Goal: Task Accomplishment & Management: Manage account settings

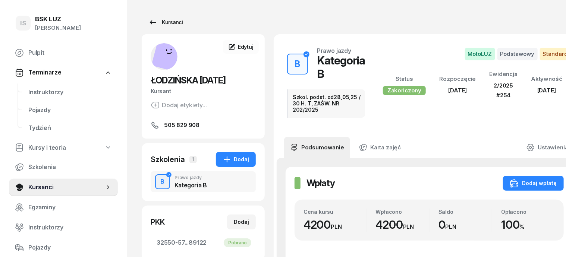
click at [160, 23] on div "Kursanci" at bounding box center [165, 22] width 34 height 9
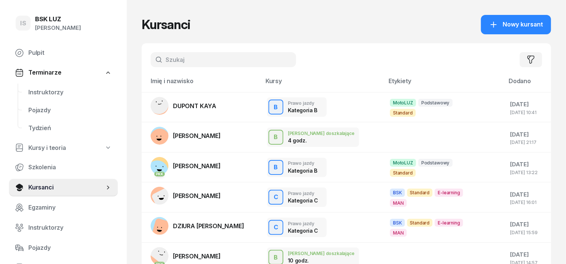
click at [151, 59] on input "text" at bounding box center [224, 59] width 146 height 15
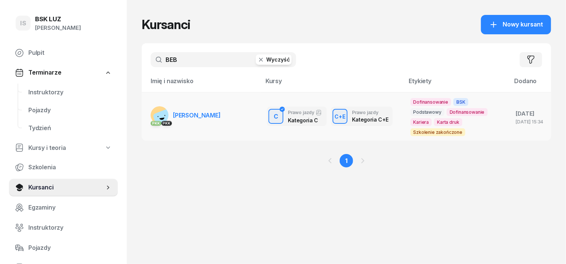
type input "BEB"
click at [162, 124] on div "PKK" at bounding box center [167, 123] width 11 height 5
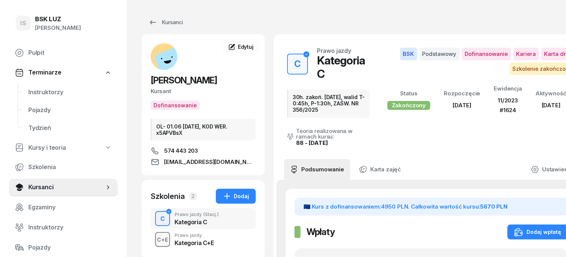
click at [154, 243] on div "C+E" at bounding box center [162, 239] width 17 height 9
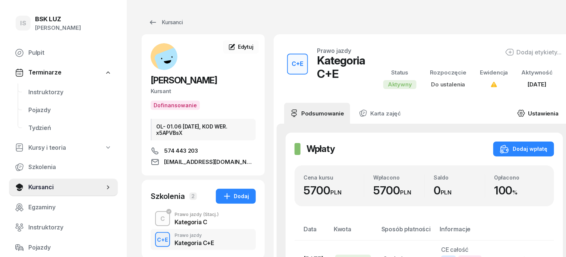
click at [518, 115] on icon at bounding box center [521, 113] width 8 height 8
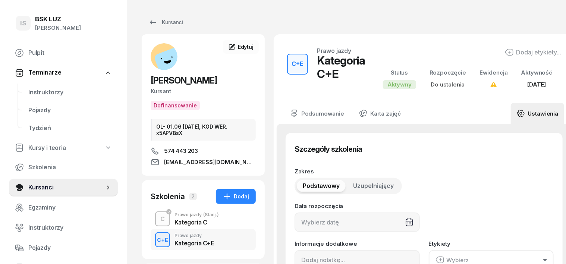
type input "25"
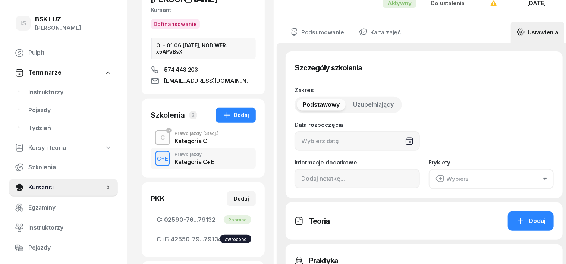
scroll to position [93, 0]
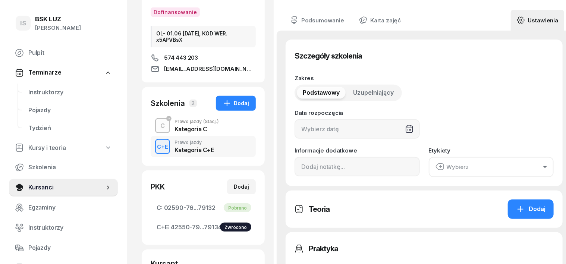
click at [396, 128] on div at bounding box center [357, 128] width 125 height 19
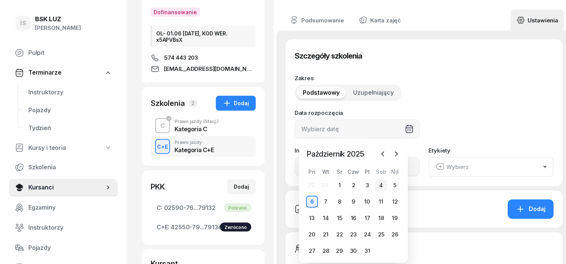
click at [381, 185] on div "4" at bounding box center [381, 185] width 12 height 12
type input "[DATE]"
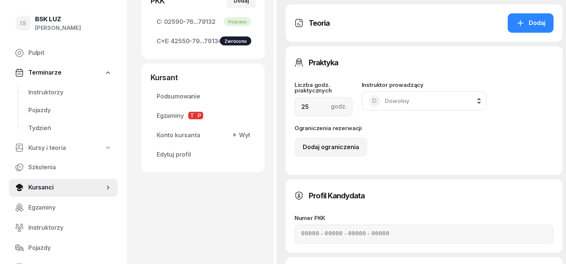
scroll to position [280, 0]
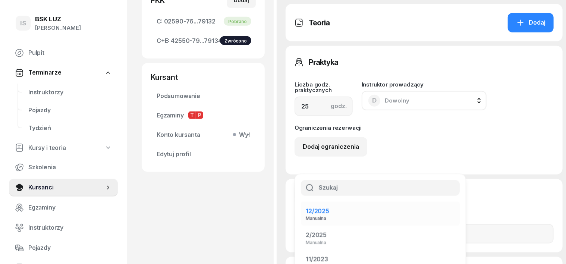
click at [329, 207] on span "12/2025" at bounding box center [318, 210] width 24 height 7
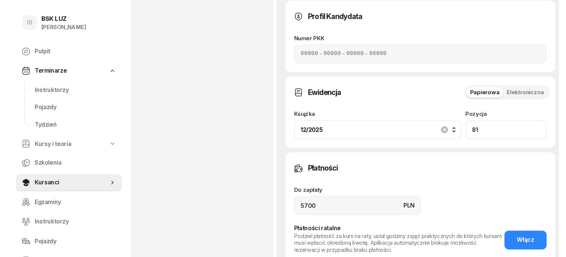
scroll to position [466, 0]
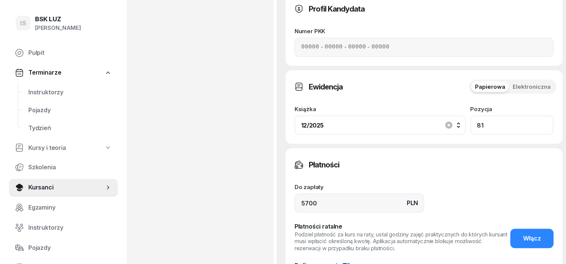
type input "81"
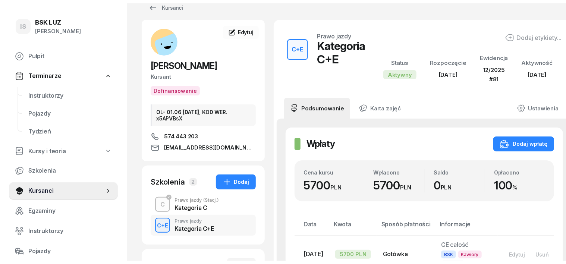
scroll to position [0, 0]
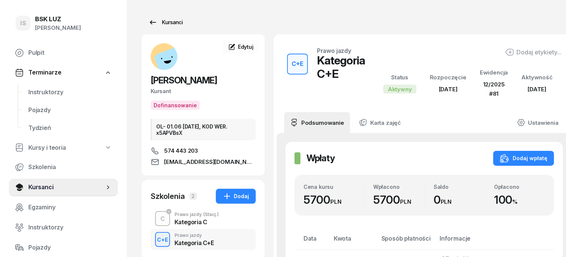
click at [156, 26] on div "Kursanci" at bounding box center [165, 22] width 34 height 9
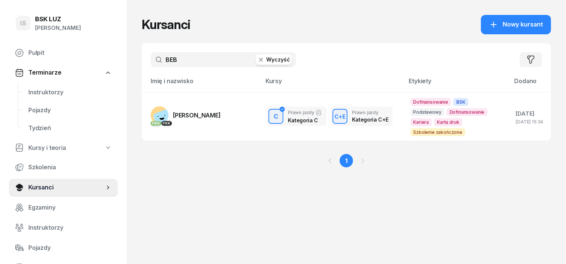
drag, startPoint x: 247, startPoint y: 59, endPoint x: 244, endPoint y: 67, distance: 8.2
click at [256, 65] on button "Wyczyść" at bounding box center [274, 59] width 36 height 10
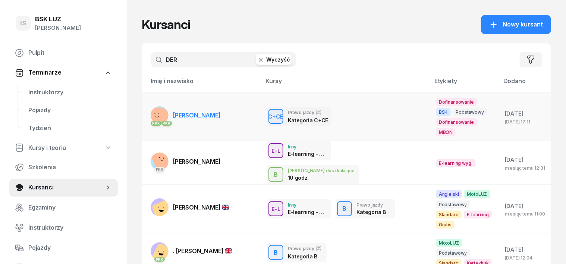
type input "DER"
click at [147, 106] on rect at bounding box center [159, 118] width 25 height 25
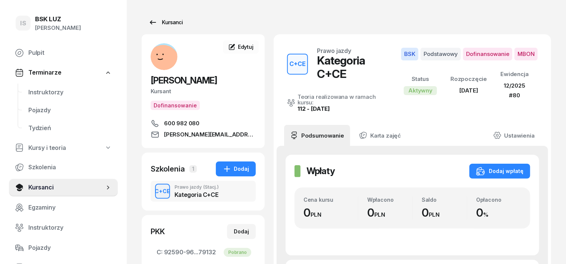
click at [161, 22] on div "Kursanci" at bounding box center [165, 22] width 34 height 9
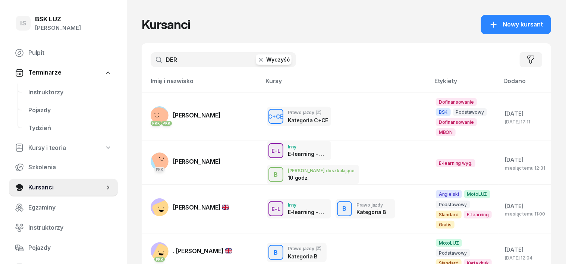
click at [257, 62] on icon "button" at bounding box center [260, 59] width 7 height 7
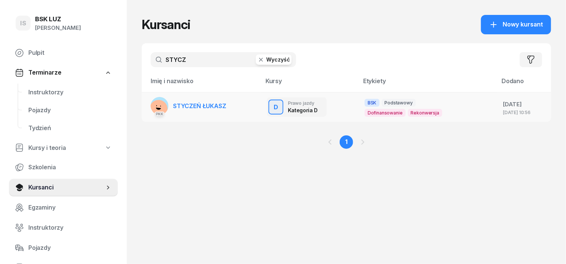
type input "STYCZ"
click at [149, 103] on rect at bounding box center [159, 109] width 20 height 20
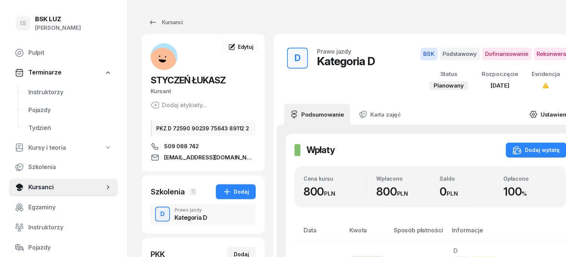
click at [530, 114] on icon at bounding box center [534, 114] width 8 height 8
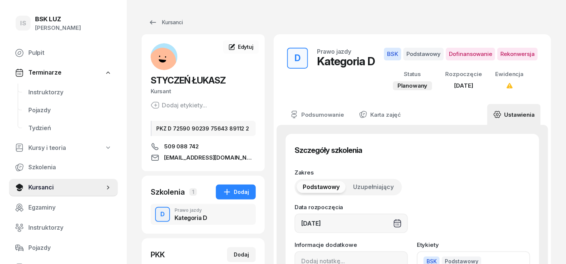
click at [398, 224] on div "[DATE]" at bounding box center [351, 223] width 113 height 19
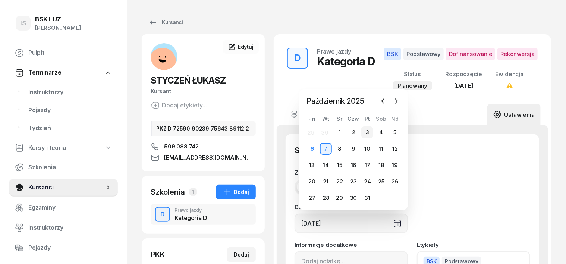
click at [366, 133] on div "3" at bounding box center [368, 132] width 12 height 12
type input "[DATE]"
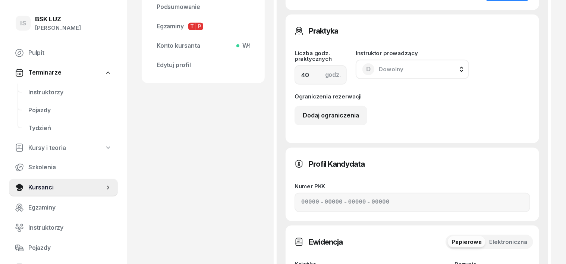
scroll to position [326, 0]
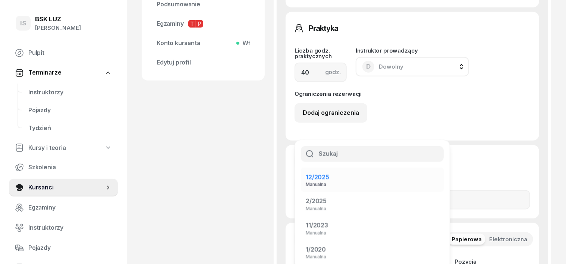
drag, startPoint x: 436, startPoint y: 100, endPoint x: 434, endPoint y: 104, distance: 5.3
click at [329, 173] on span "12/2025" at bounding box center [318, 176] width 24 height 7
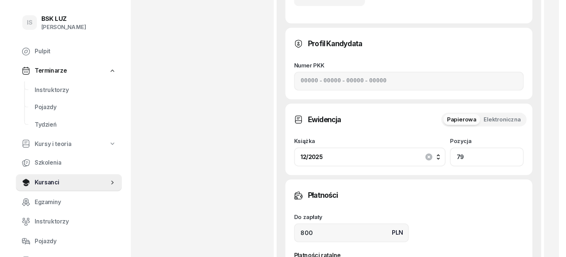
scroll to position [466, 0]
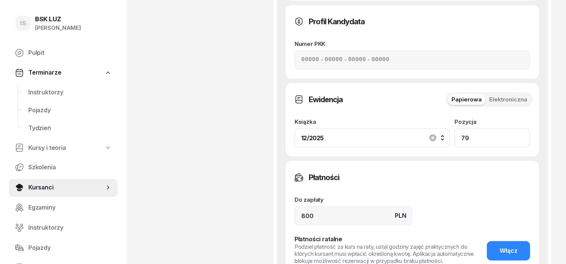
type input "79"
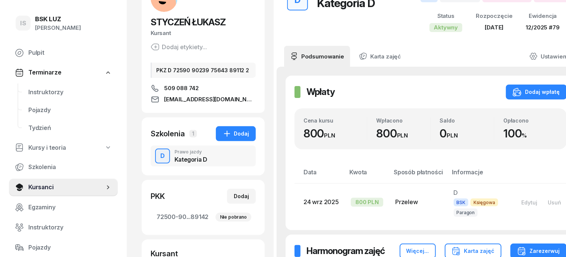
scroll to position [0, 0]
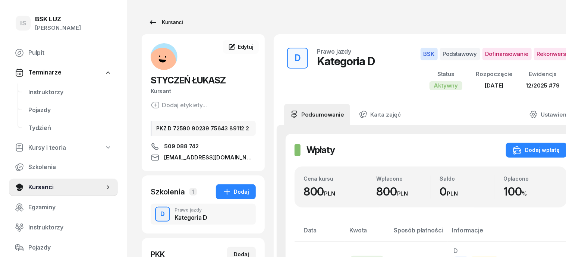
click at [155, 19] on div "Kursanci" at bounding box center [165, 22] width 34 height 9
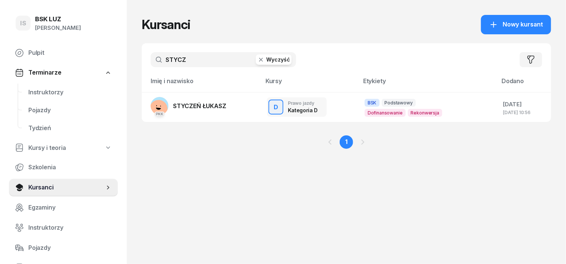
click at [257, 57] on icon "button" at bounding box center [260, 59] width 7 height 7
type input "STANE"
click at [146, 106] on rect at bounding box center [158, 104] width 25 height 25
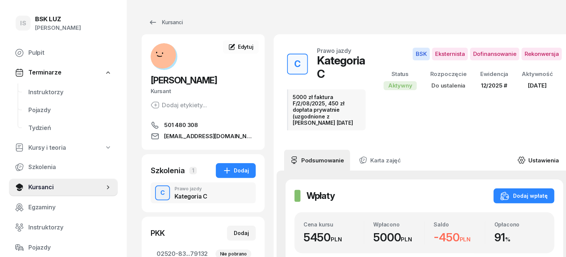
click at [518, 156] on icon at bounding box center [522, 160] width 8 height 8
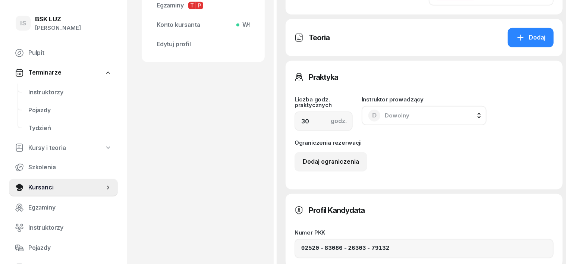
scroll to position [373, 0]
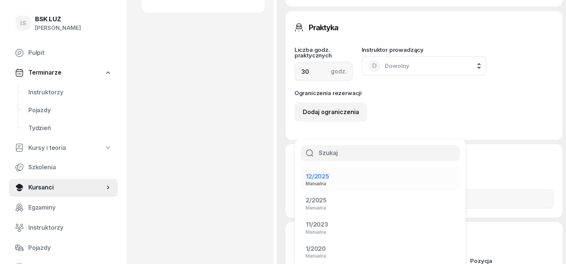
drag, startPoint x: 448, startPoint y: 80, endPoint x: 446, endPoint y: 86, distance: 6.2
click at [329, 173] on span "12/2025" at bounding box center [318, 176] width 24 height 7
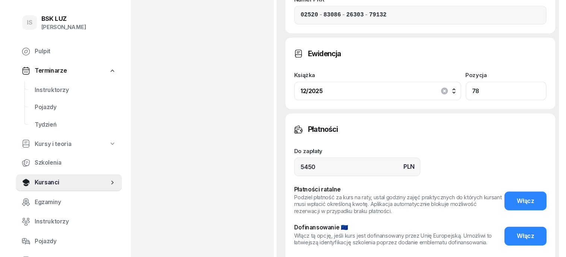
scroll to position [560, 0]
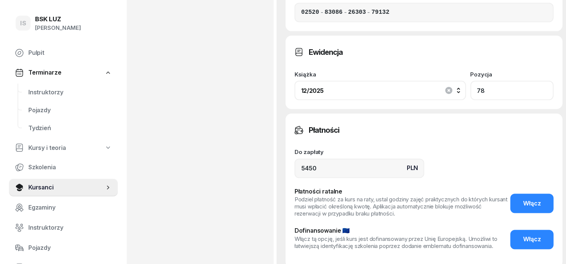
type input "78"
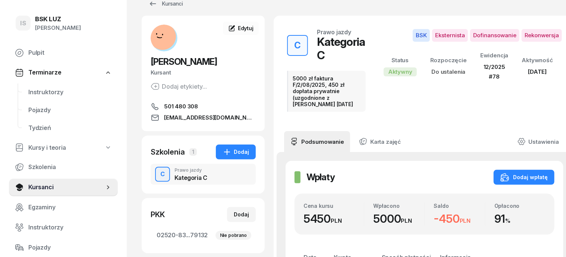
scroll to position [0, 0]
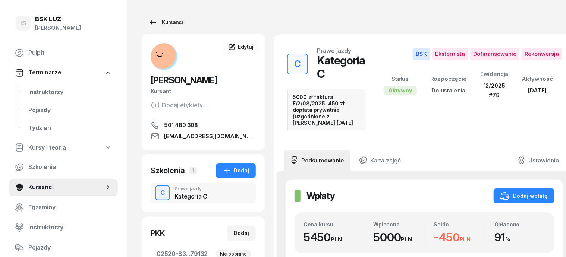
click at [163, 21] on div "Kursanci" at bounding box center [165, 22] width 34 height 9
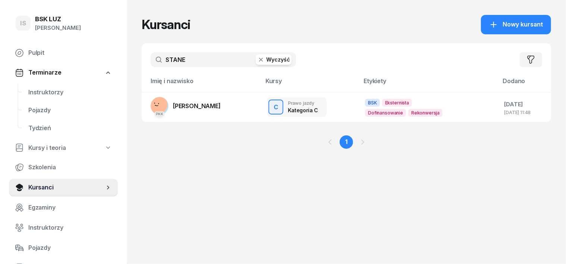
click at [257, 60] on icon "button" at bounding box center [260, 59] width 7 height 7
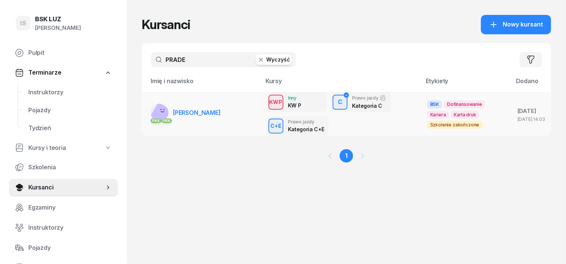
type input "PRADE"
click at [150, 113] on rect at bounding box center [162, 114] width 25 height 25
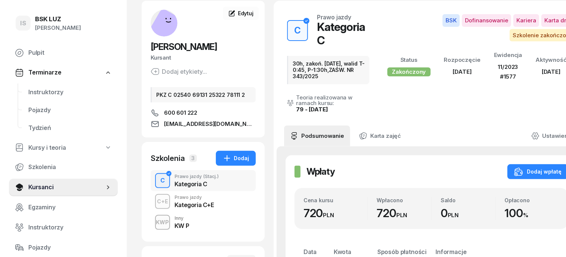
scroll to position [46, 0]
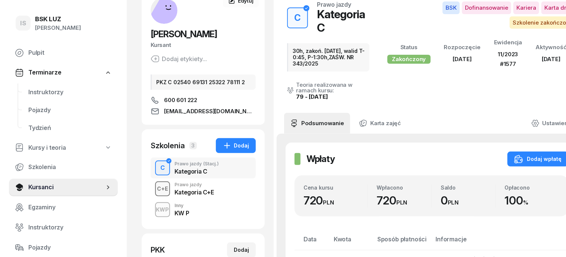
click at [154, 190] on div "C+E" at bounding box center [162, 188] width 17 height 9
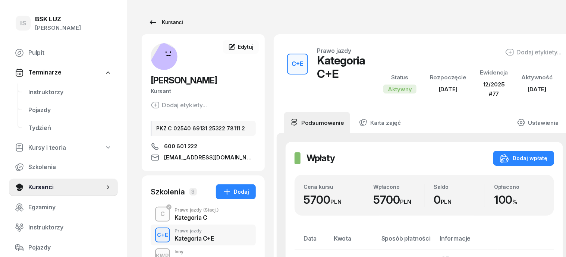
click at [157, 23] on div "Kursanci" at bounding box center [165, 22] width 34 height 9
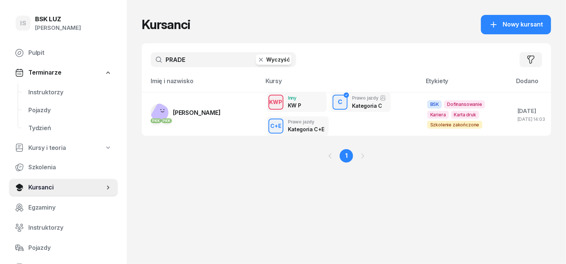
click at [257, 57] on icon "button" at bounding box center [260, 59] width 7 height 7
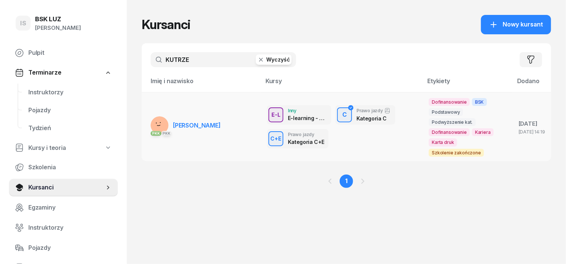
type input "KUTRZE"
click at [148, 127] on rect at bounding box center [160, 125] width 24 height 24
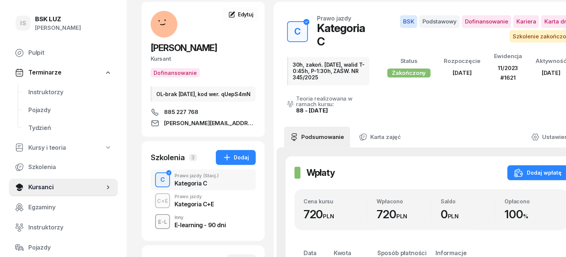
scroll to position [46, 0]
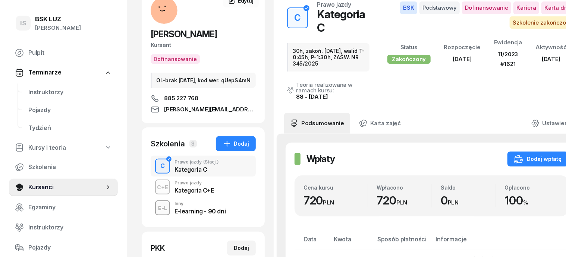
click at [154, 192] on div "C+E" at bounding box center [162, 187] width 17 height 9
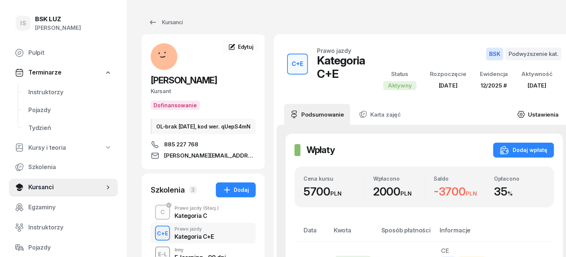
click at [517, 115] on icon at bounding box center [521, 114] width 8 height 8
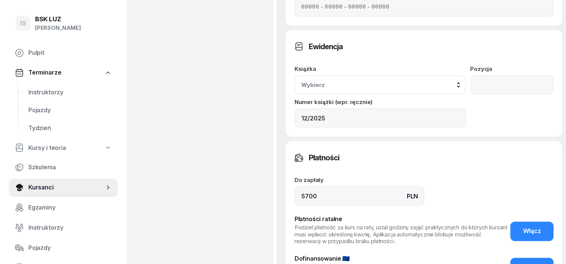
scroll to position [513, 0]
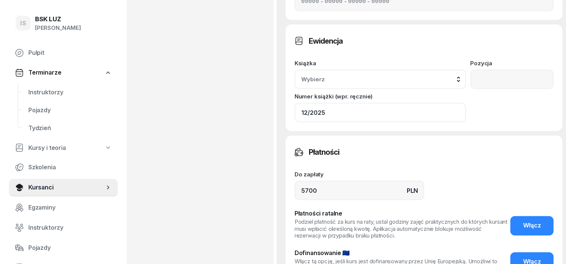
click at [466, 103] on input "12/2025" at bounding box center [381, 112] width 172 height 19
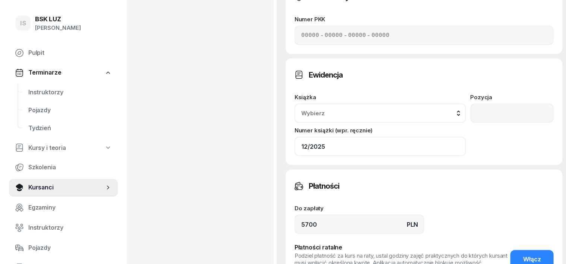
scroll to position [466, 0]
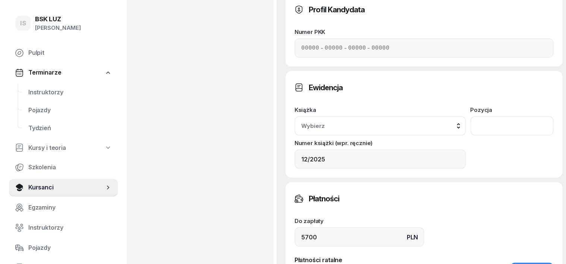
click at [532, 116] on input "number" at bounding box center [513, 125] width 84 height 19
click at [446, 150] on input "12/2025" at bounding box center [381, 159] width 172 height 19
click at [388, 121] on span "Wybierz" at bounding box center [344, 126] width 87 height 10
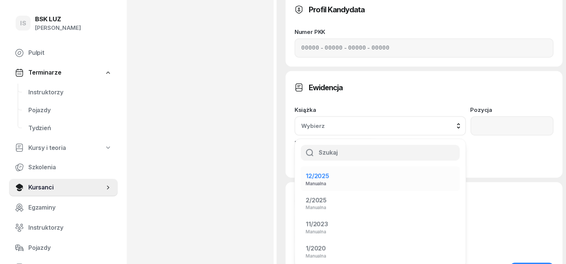
drag, startPoint x: 446, startPoint y: 98, endPoint x: 458, endPoint y: 90, distance: 14.8
click at [329, 172] on span "12/2025" at bounding box center [318, 175] width 24 height 7
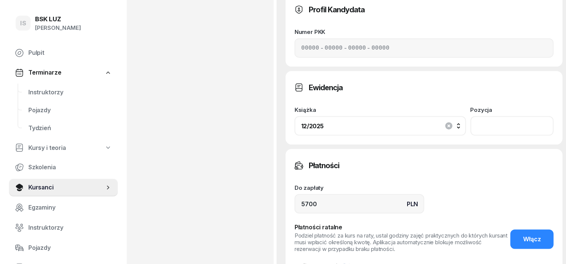
click at [520, 116] on input "number" at bounding box center [513, 125] width 84 height 19
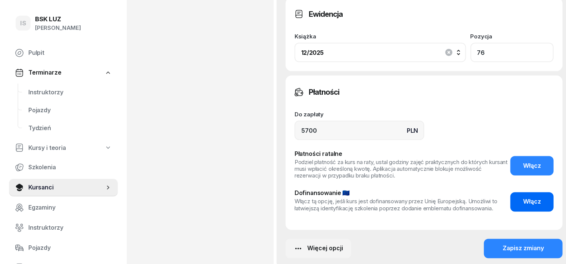
scroll to position [541, 0]
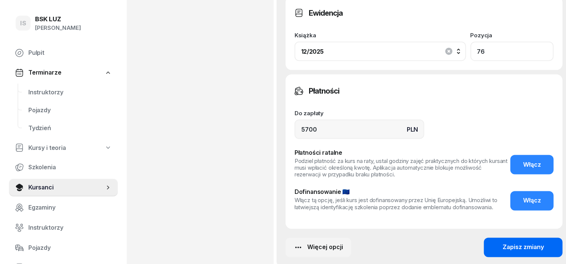
type input "76"
drag, startPoint x: 502, startPoint y: 172, endPoint x: 506, endPoint y: 165, distance: 8.1
click at [506, 238] on button "Zapisz zmiany" at bounding box center [523, 247] width 79 height 19
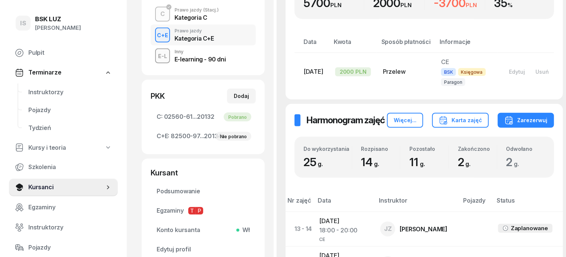
scroll to position [0, 0]
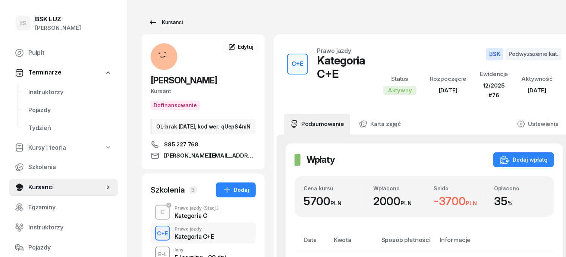
click at [157, 21] on div "Kursanci" at bounding box center [165, 22] width 34 height 9
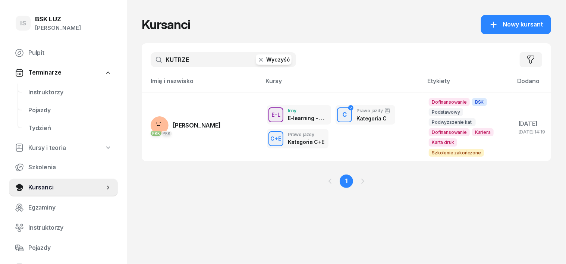
click at [257, 58] on icon "button" at bounding box center [260, 59] width 7 height 7
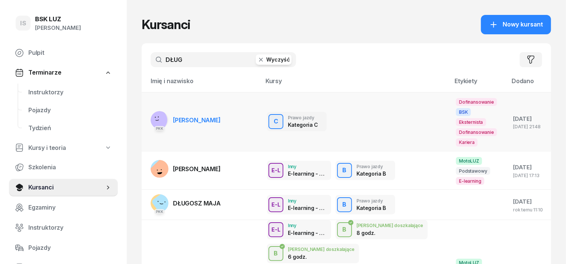
type input "DŁUG"
click at [142, 112] on rect at bounding box center [157, 120] width 30 height 30
